Goal: Information Seeking & Learning: Understand process/instructions

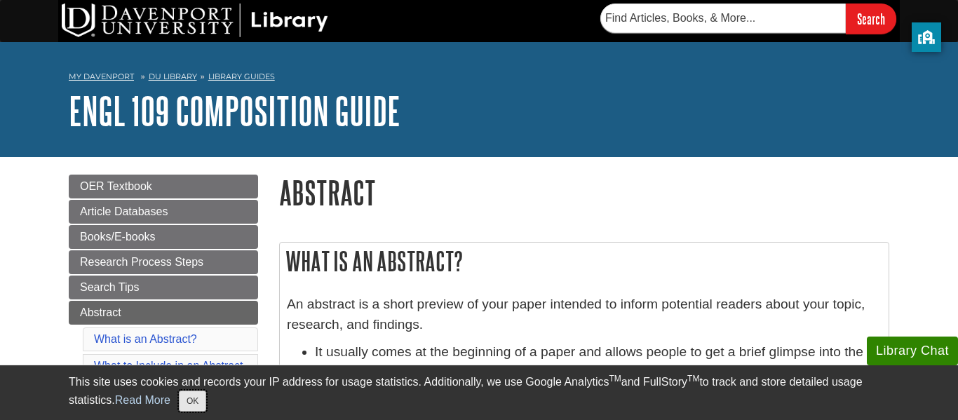
click at [184, 402] on button "OK" at bounding box center [192, 400] width 27 height 21
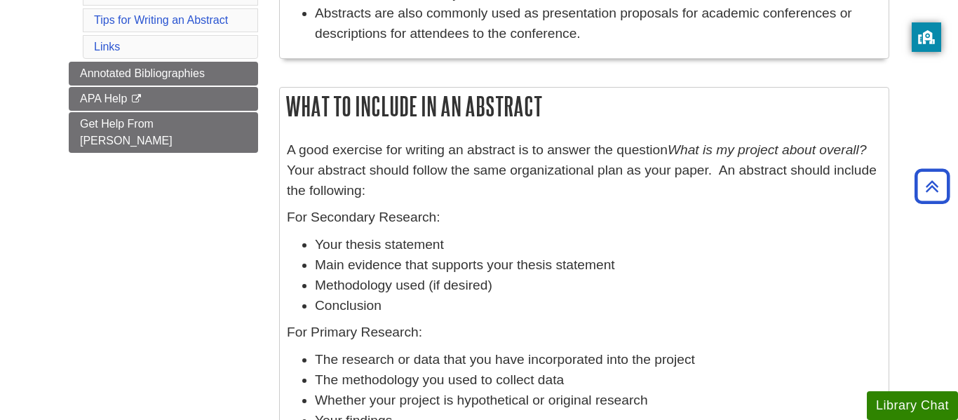
scroll to position [411, 0]
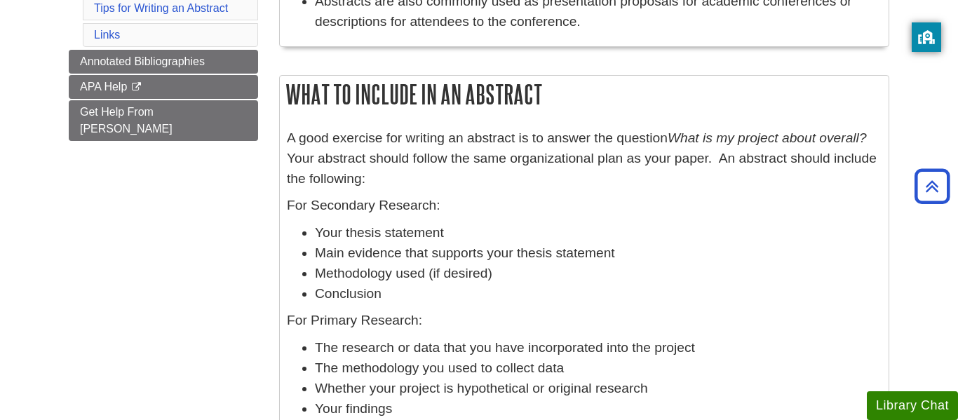
click at [329, 205] on p "For Secondary Research:" at bounding box center [584, 206] width 594 height 20
drag, startPoint x: 429, startPoint y: 207, endPoint x: 310, endPoint y: 210, distance: 119.2
click at [310, 210] on p "For Secondary Research:" at bounding box center [584, 206] width 594 height 20
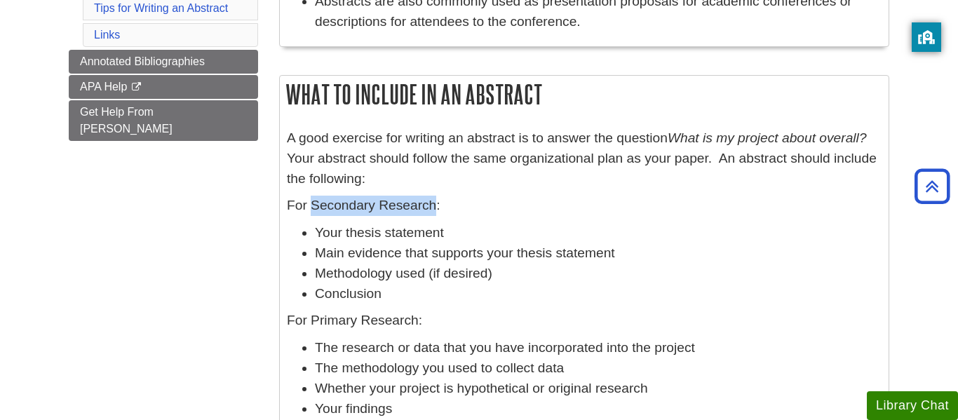
drag, startPoint x: 310, startPoint y: 210, endPoint x: 430, endPoint y: 208, distance: 120.6
click at [430, 208] on p "For Secondary Research:" at bounding box center [584, 206] width 594 height 20
click at [404, 245] on li "Main evidence that supports your thesis statement" at bounding box center [598, 253] width 566 height 20
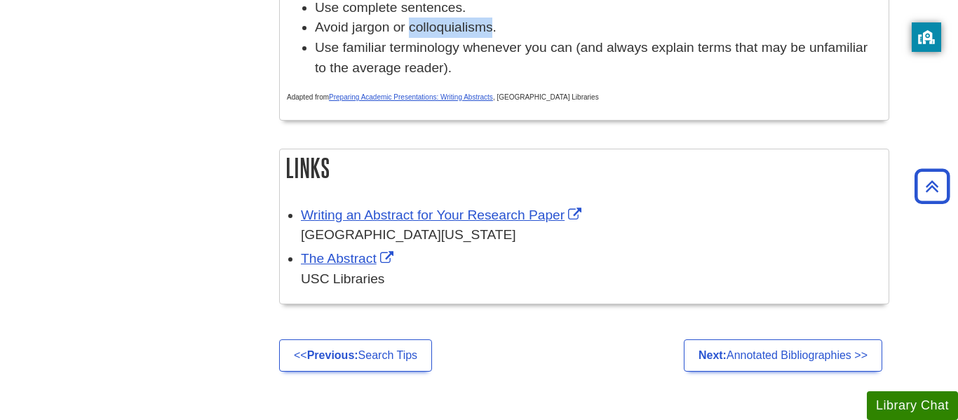
scroll to position [1296, 0]
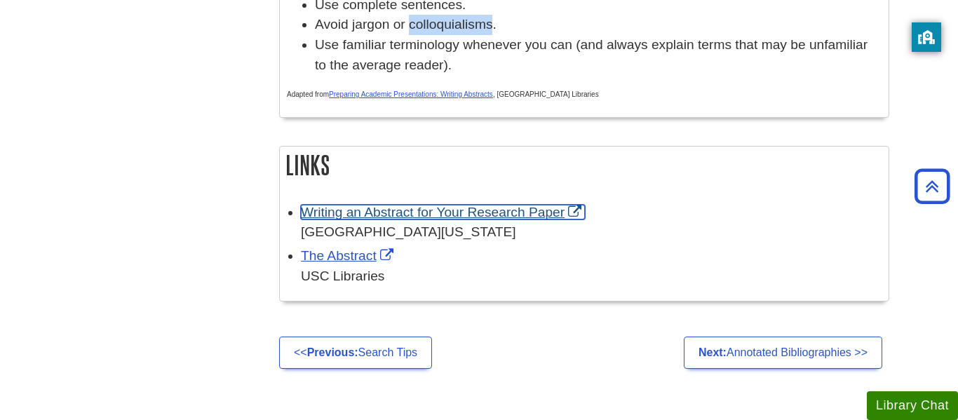
click at [453, 219] on link "Writing an Abstract for Your Research Paper" at bounding box center [443, 212] width 284 height 15
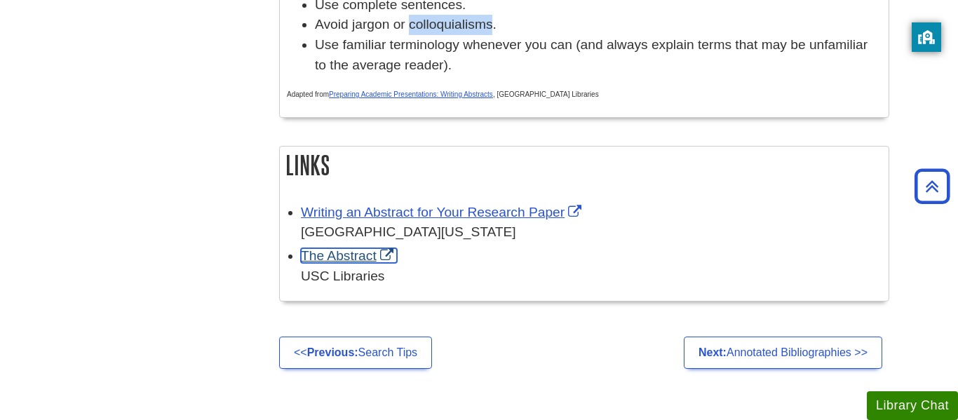
click at [367, 263] on link "The Abstract" at bounding box center [349, 255] width 96 height 15
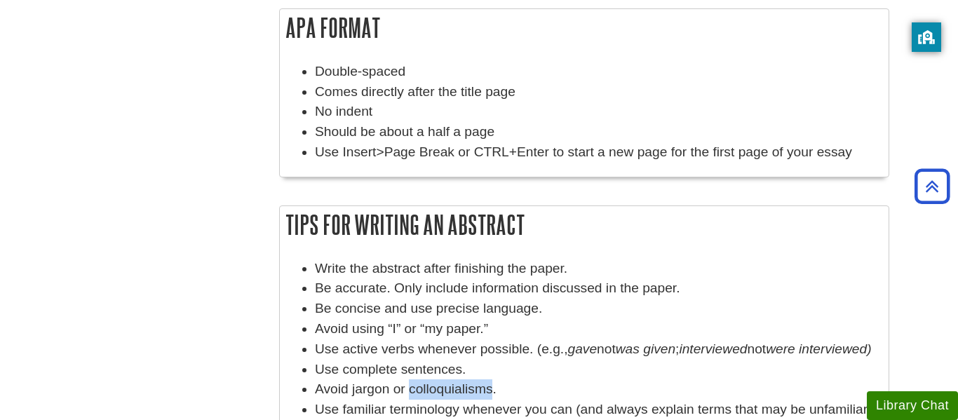
scroll to position [908, 0]
